Goal: Check status: Check status

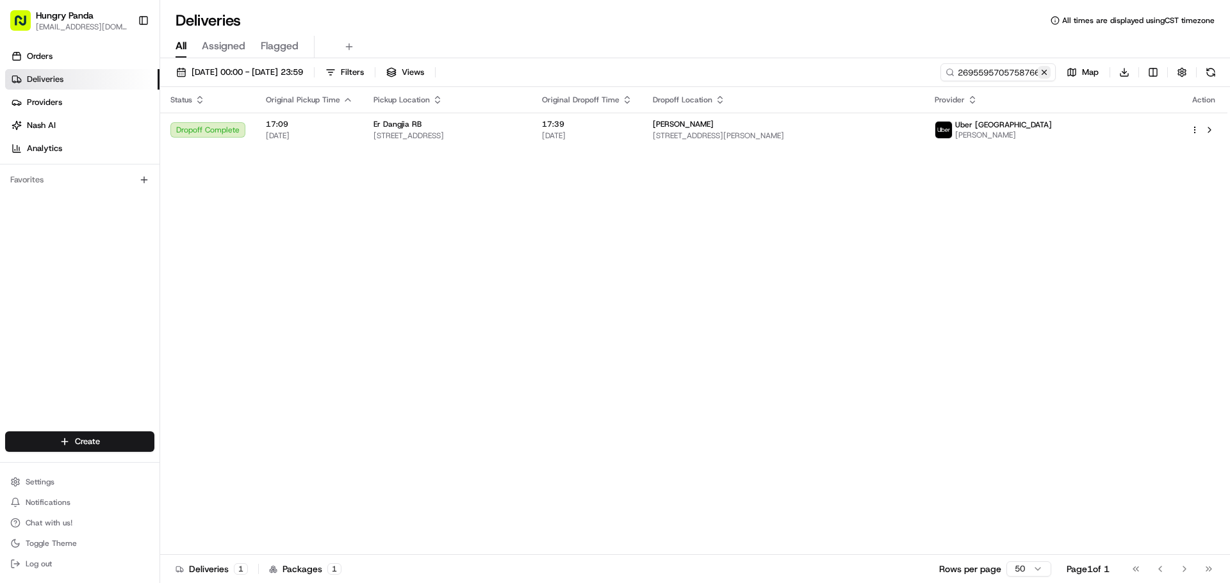
click at [1044, 75] on button at bounding box center [1044, 72] width 13 height 13
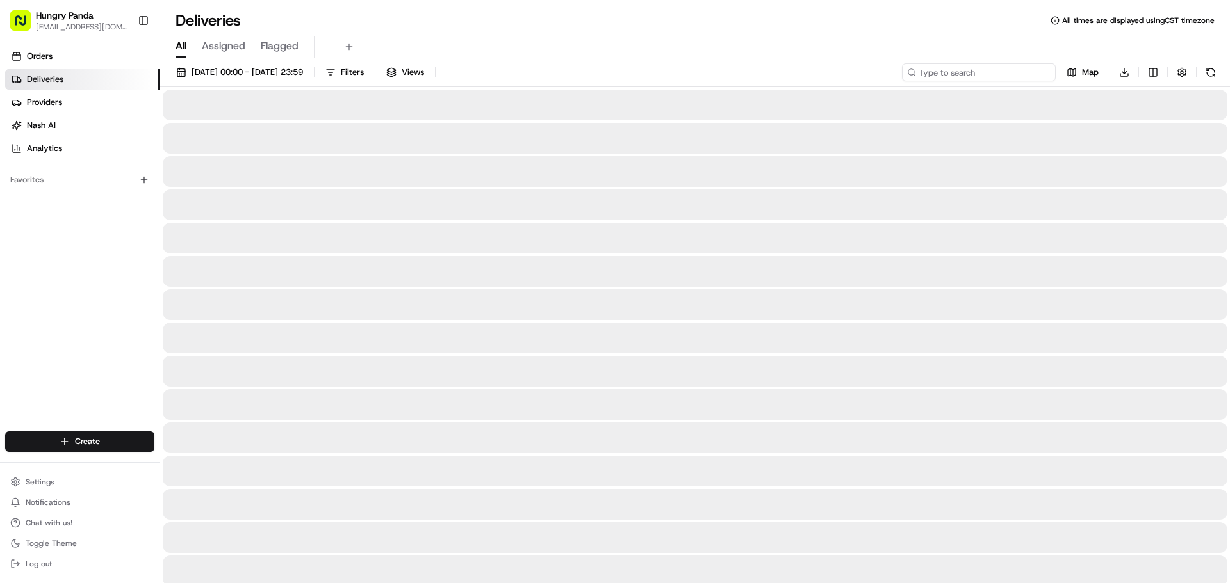
click at [1013, 75] on input at bounding box center [979, 72] width 154 height 18
paste input "360967337535971250593"
type input "360967337535971250593"
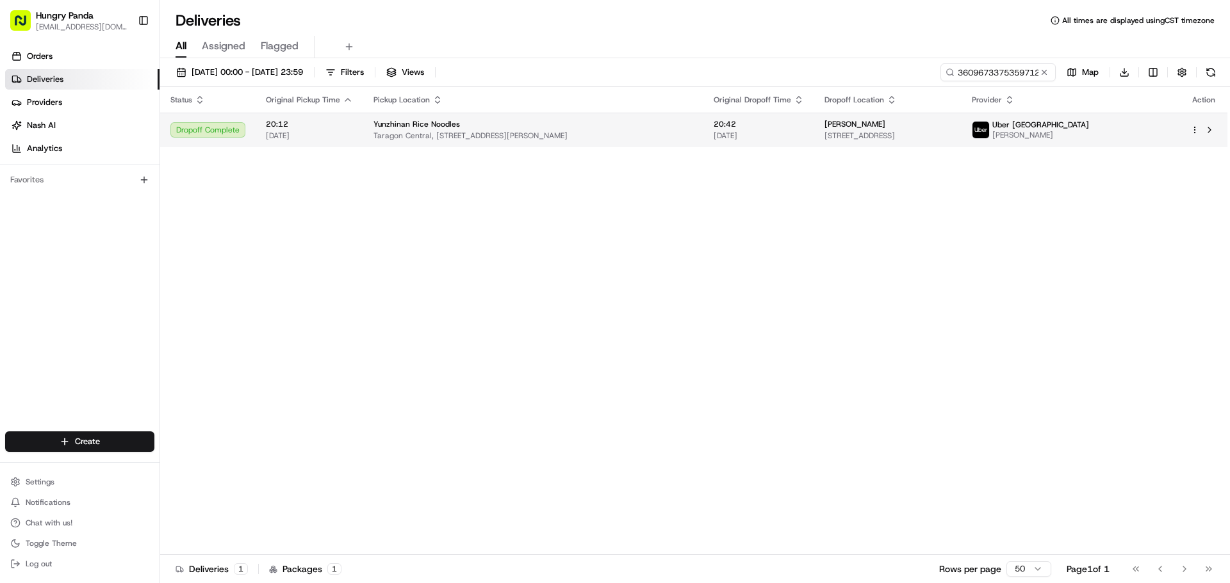
click at [951, 134] on span "[STREET_ADDRESS]" at bounding box center [887, 136] width 127 height 10
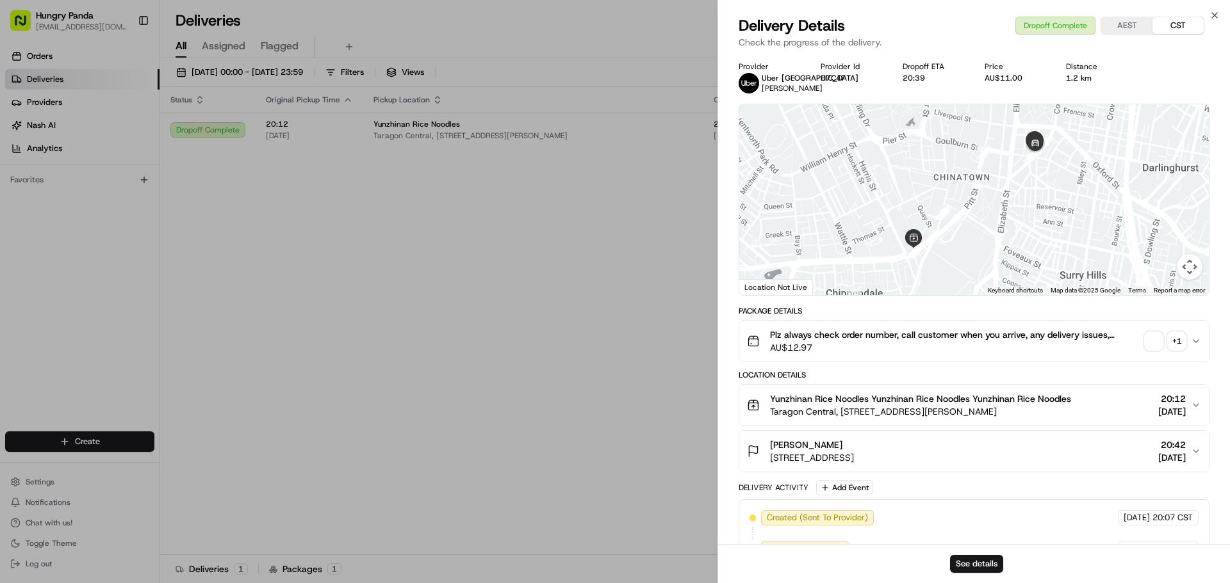
click at [1151, 345] on span "button" at bounding box center [1153, 341] width 18 height 18
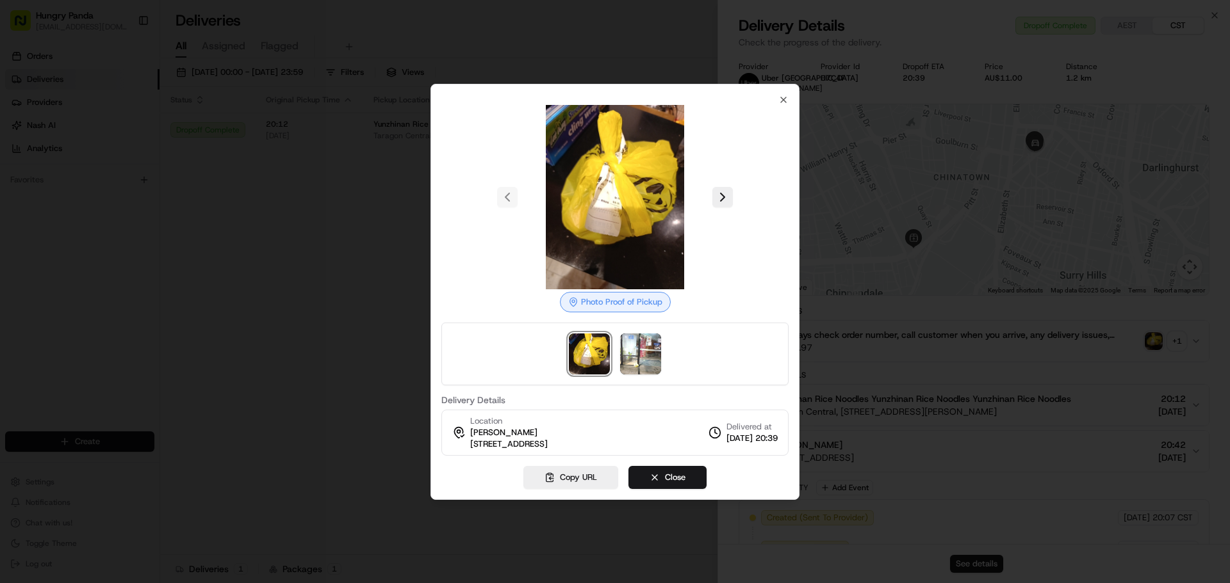
click at [350, 247] on div at bounding box center [615, 291] width 1230 height 583
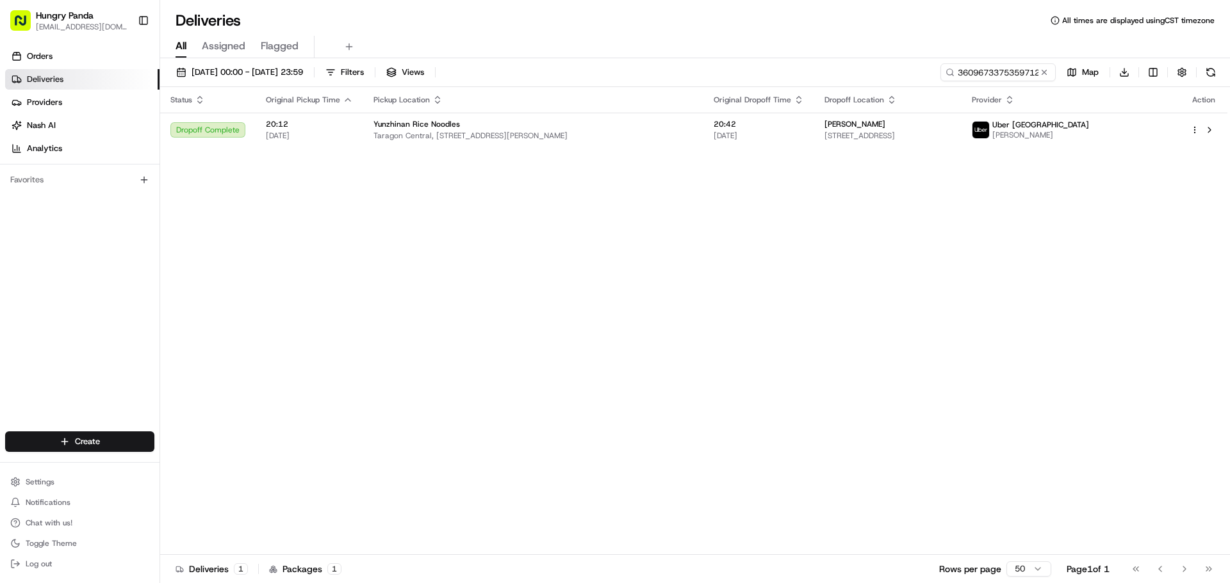
click at [1049, 68] on button at bounding box center [1044, 72] width 13 height 13
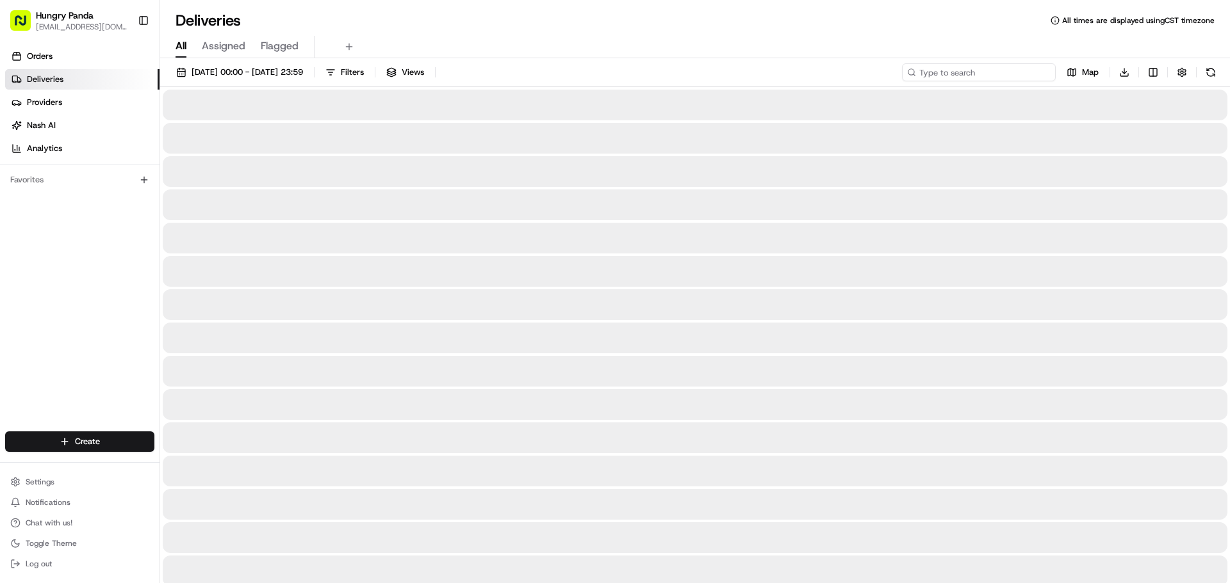
click at [1029, 74] on input at bounding box center [979, 72] width 154 height 18
paste input "8381558865855706881355"
type input "8381558865855706881355"
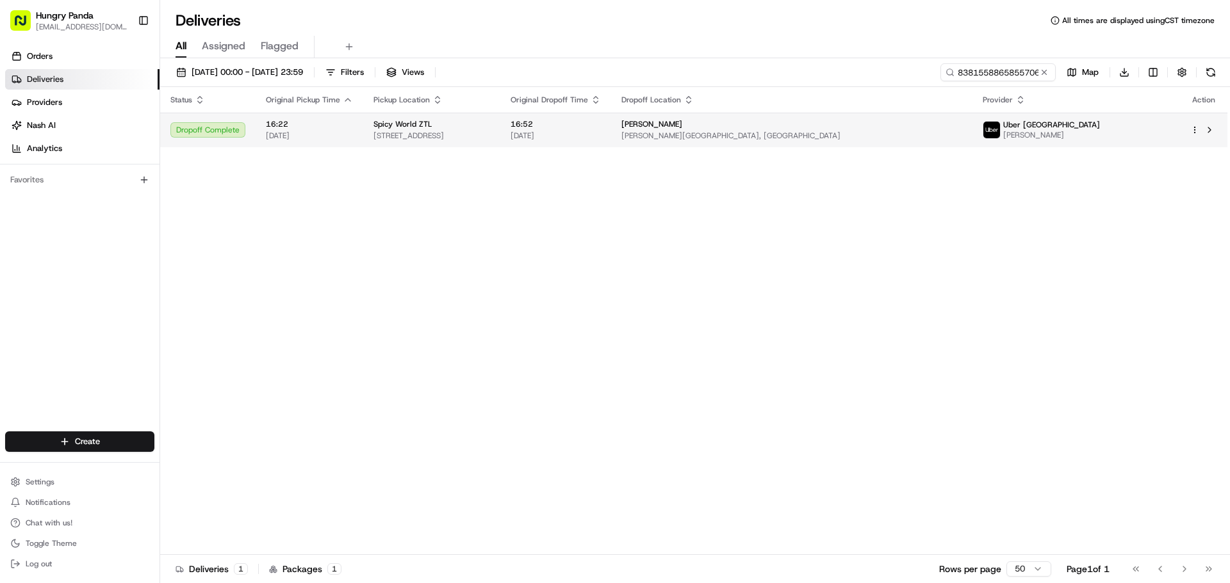
click at [972, 121] on td "[PERSON_NAME][GEOGRAPHIC_DATA], [GEOGRAPHIC_DATA]" at bounding box center [791, 130] width 361 height 35
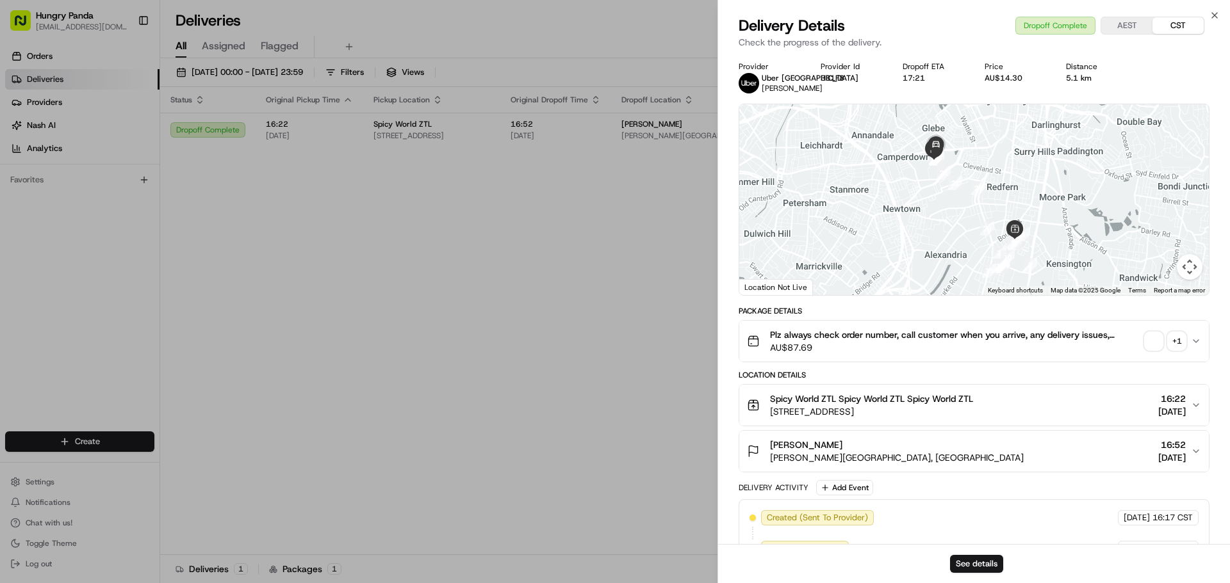
click at [1154, 345] on span "button" at bounding box center [1153, 341] width 18 height 18
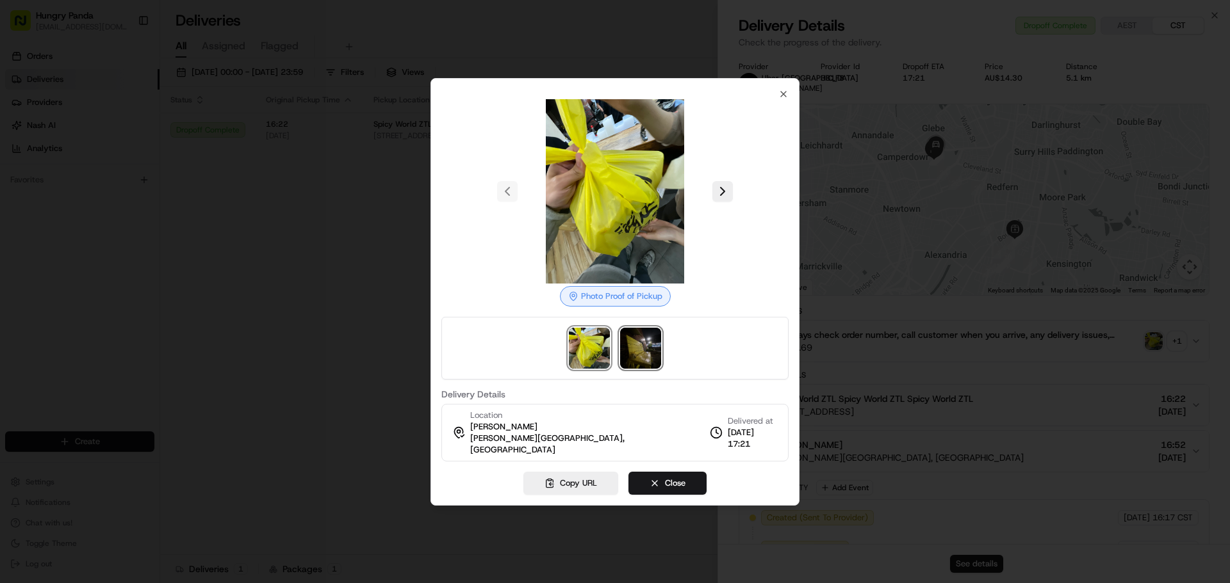
click at [651, 356] on img at bounding box center [640, 348] width 41 height 41
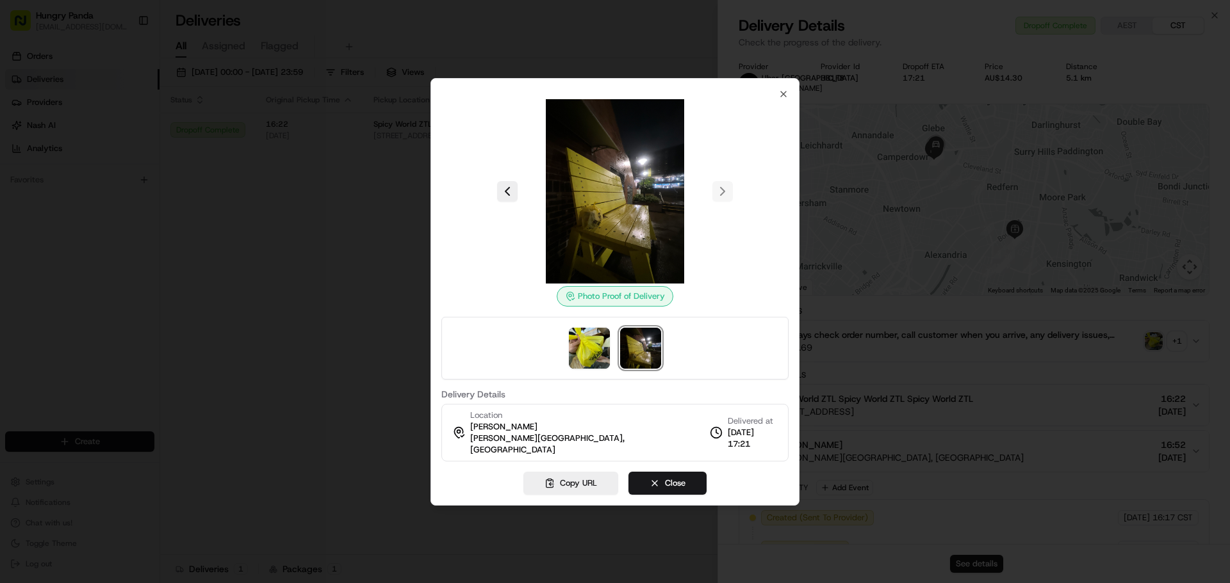
drag, startPoint x: 334, startPoint y: 252, endPoint x: 370, endPoint y: 250, distance: 36.6
click at [332, 253] on div at bounding box center [615, 291] width 1230 height 583
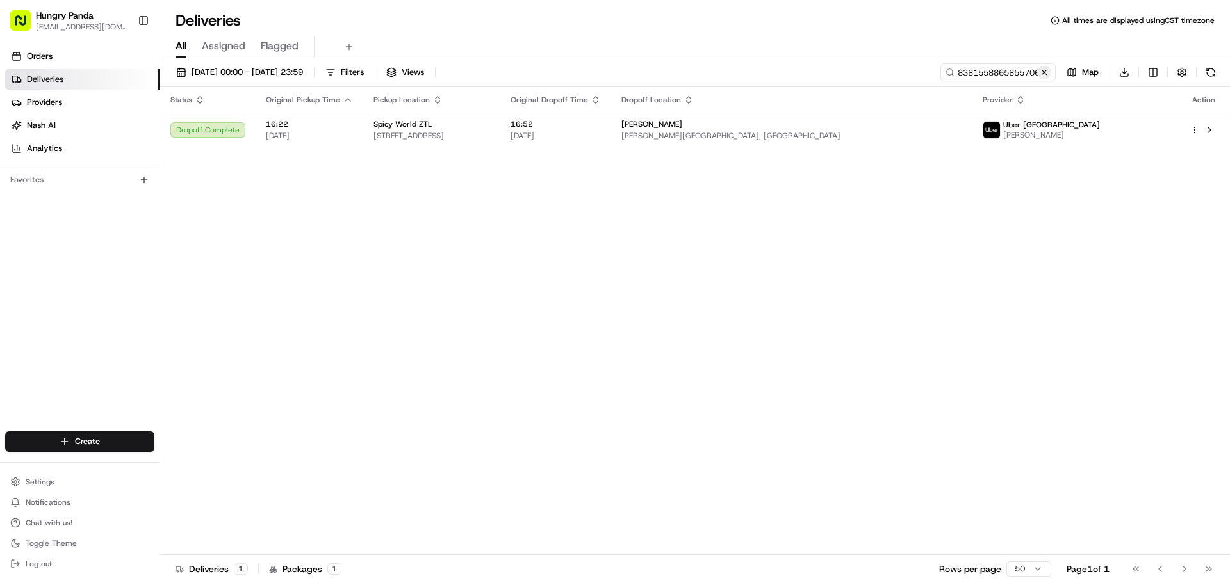
click at [1045, 73] on button at bounding box center [1044, 72] width 13 height 13
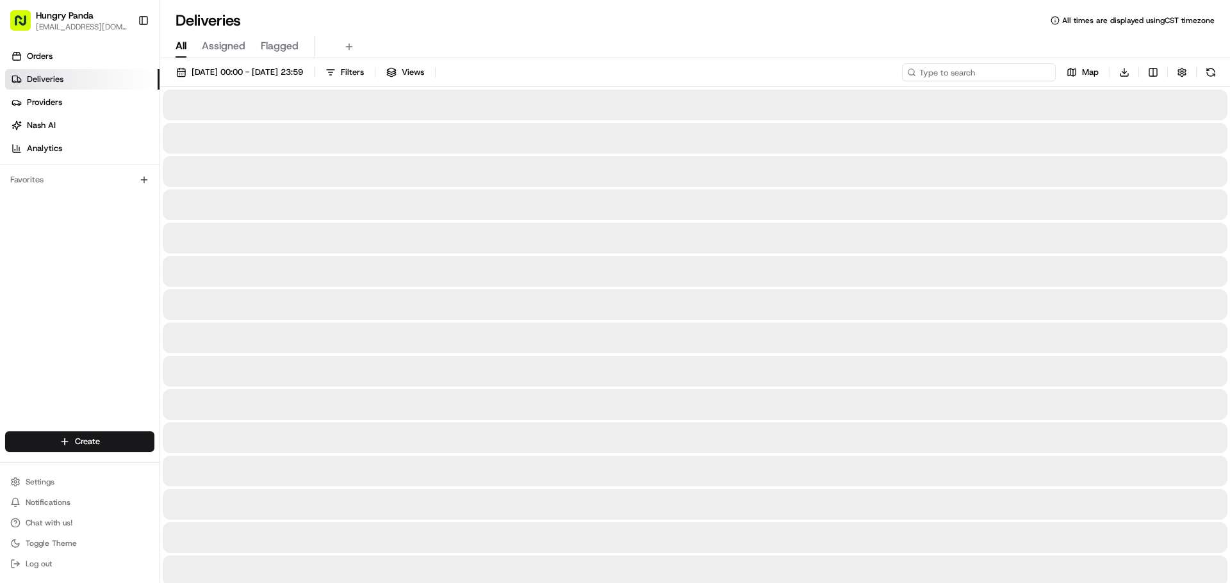
click at [1021, 74] on input at bounding box center [979, 72] width 154 height 18
paste input "079052204595173177397"
type input "079052204595173177397"
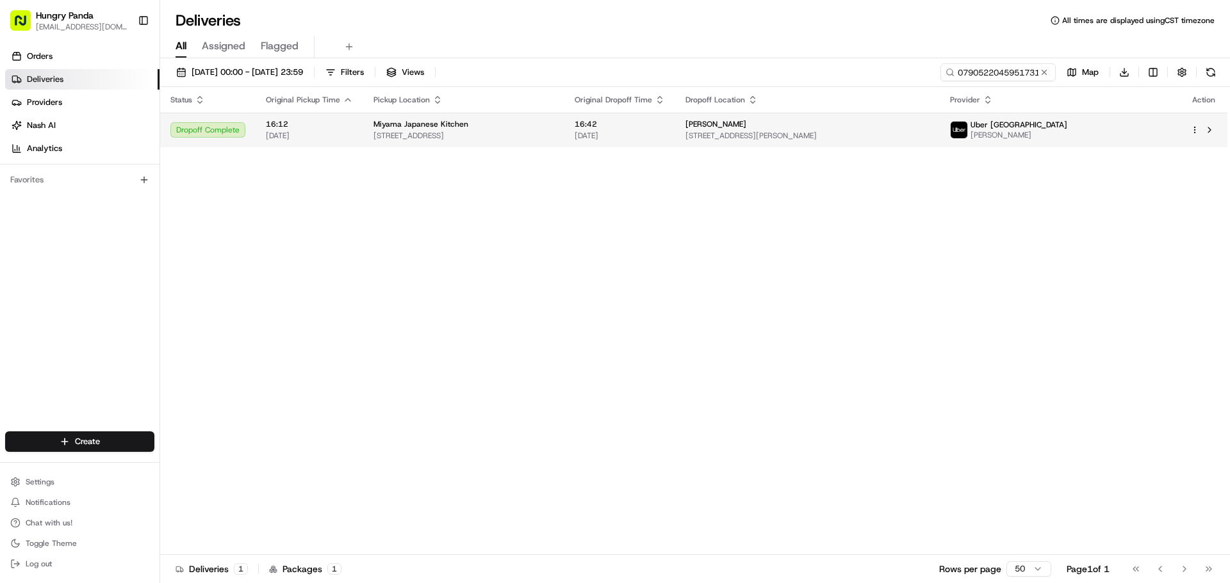
click at [929, 136] on span "[STREET_ADDRESS][PERSON_NAME]" at bounding box center [807, 136] width 244 height 10
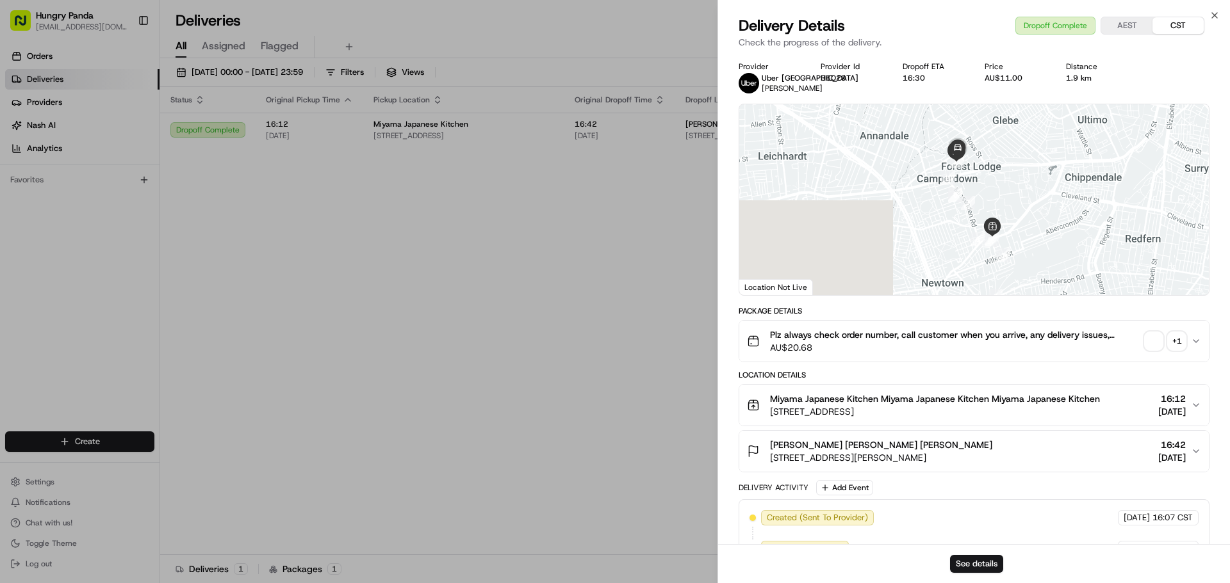
click at [1138, 345] on span "AU$20.68" at bounding box center [955, 347] width 370 height 13
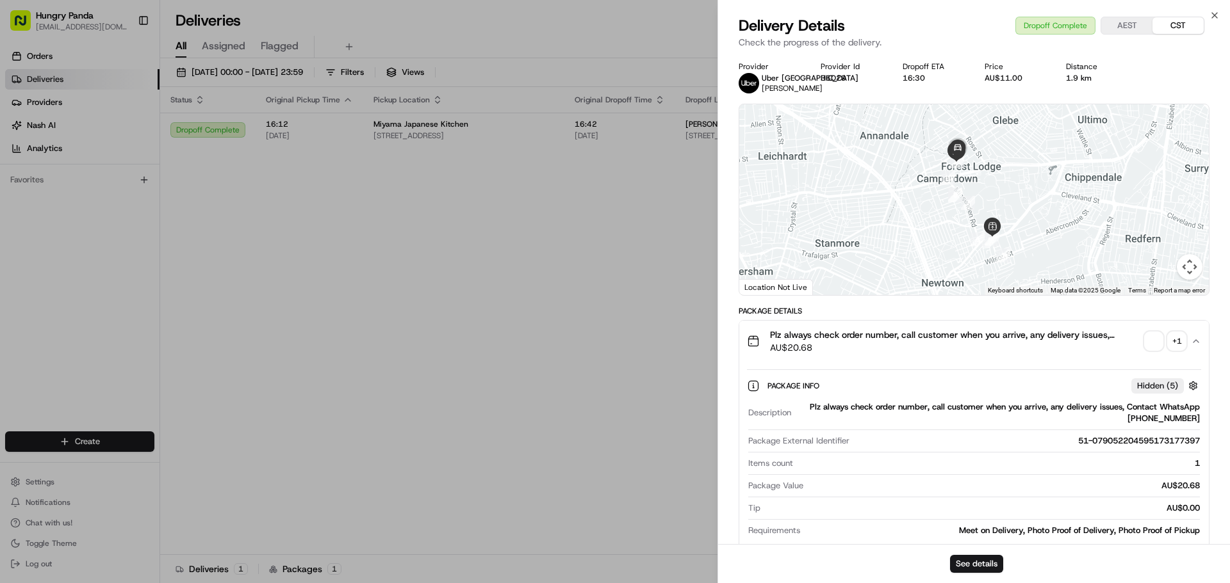
click at [1150, 343] on span "button" at bounding box center [1153, 341] width 18 height 18
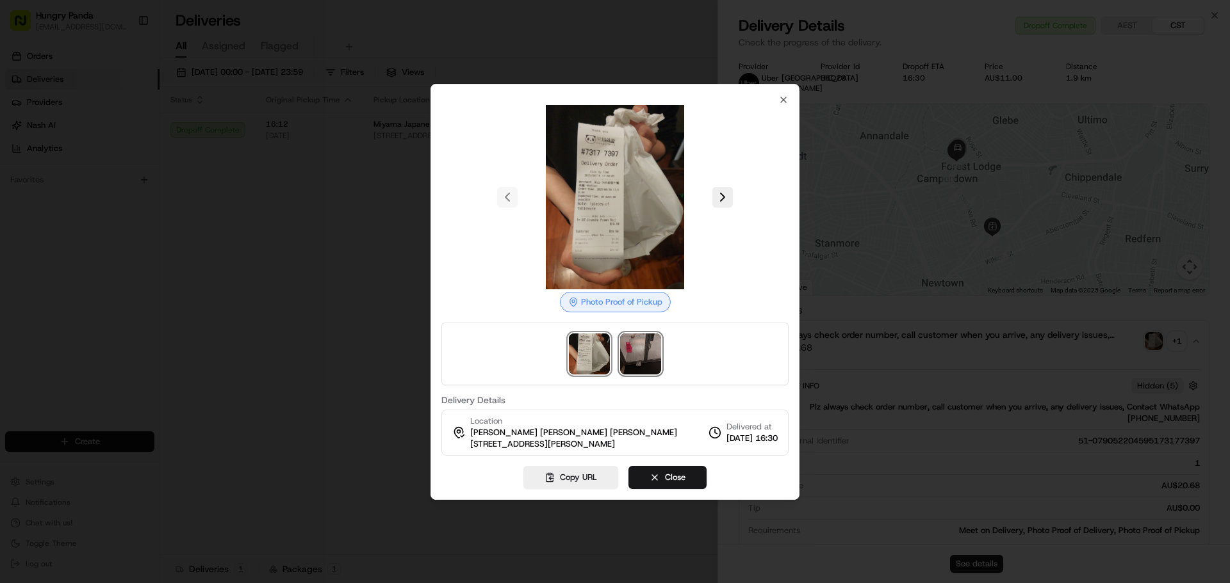
click at [629, 362] on img at bounding box center [640, 354] width 41 height 41
